Goal: Find specific page/section

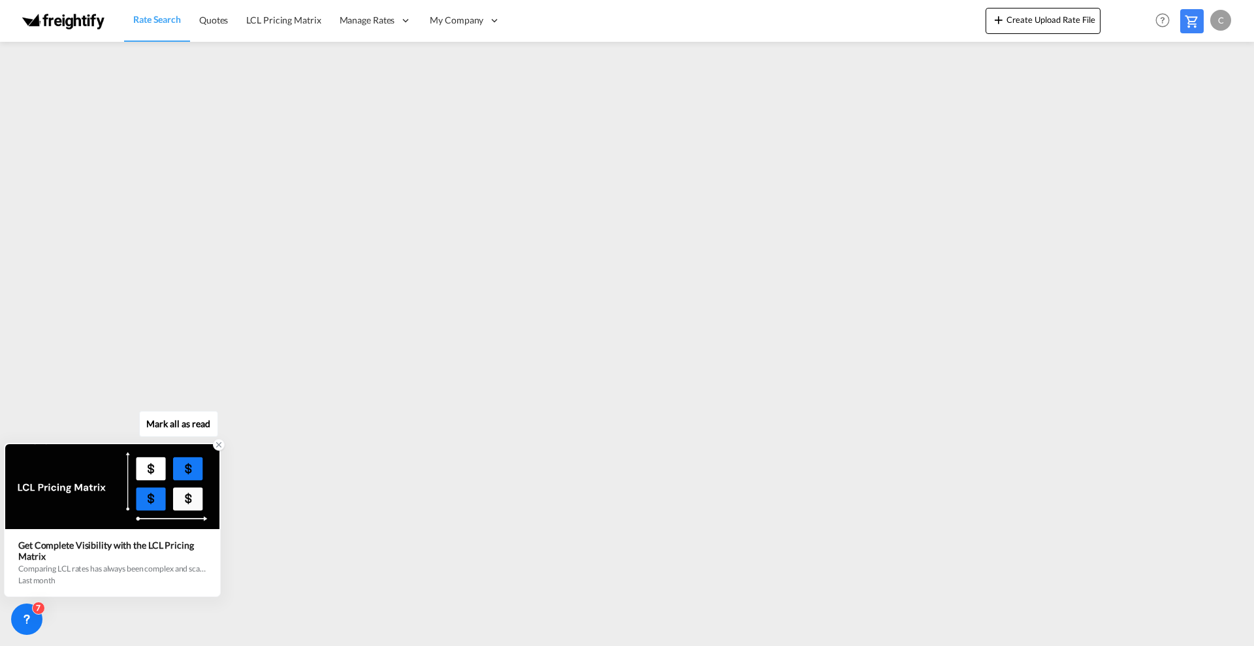
click at [217, 447] on icon at bounding box center [219, 445] width 5 height 5
